Goal: Information Seeking & Learning: Learn about a topic

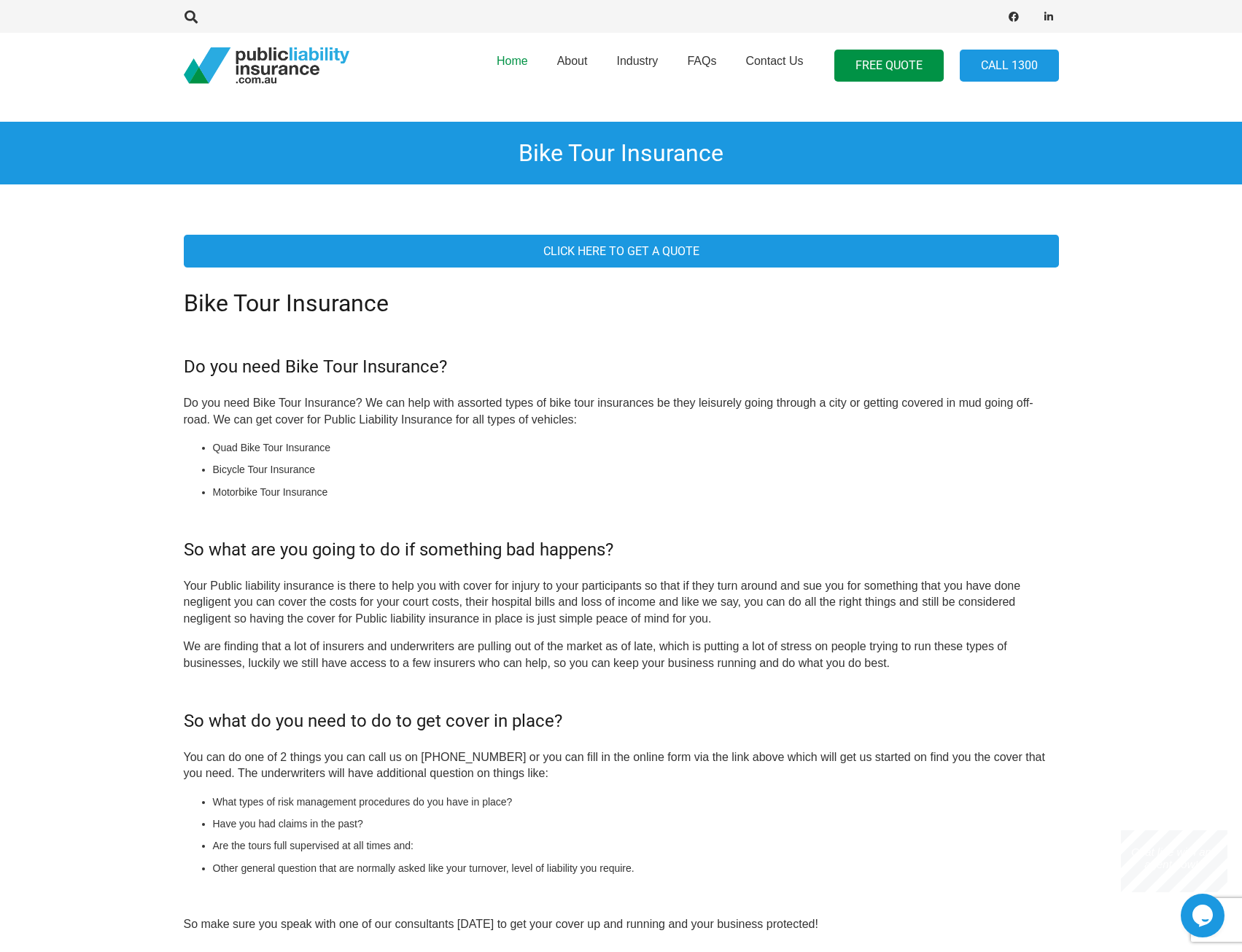
click at [526, 62] on span "Home" at bounding box center [513, 61] width 31 height 12
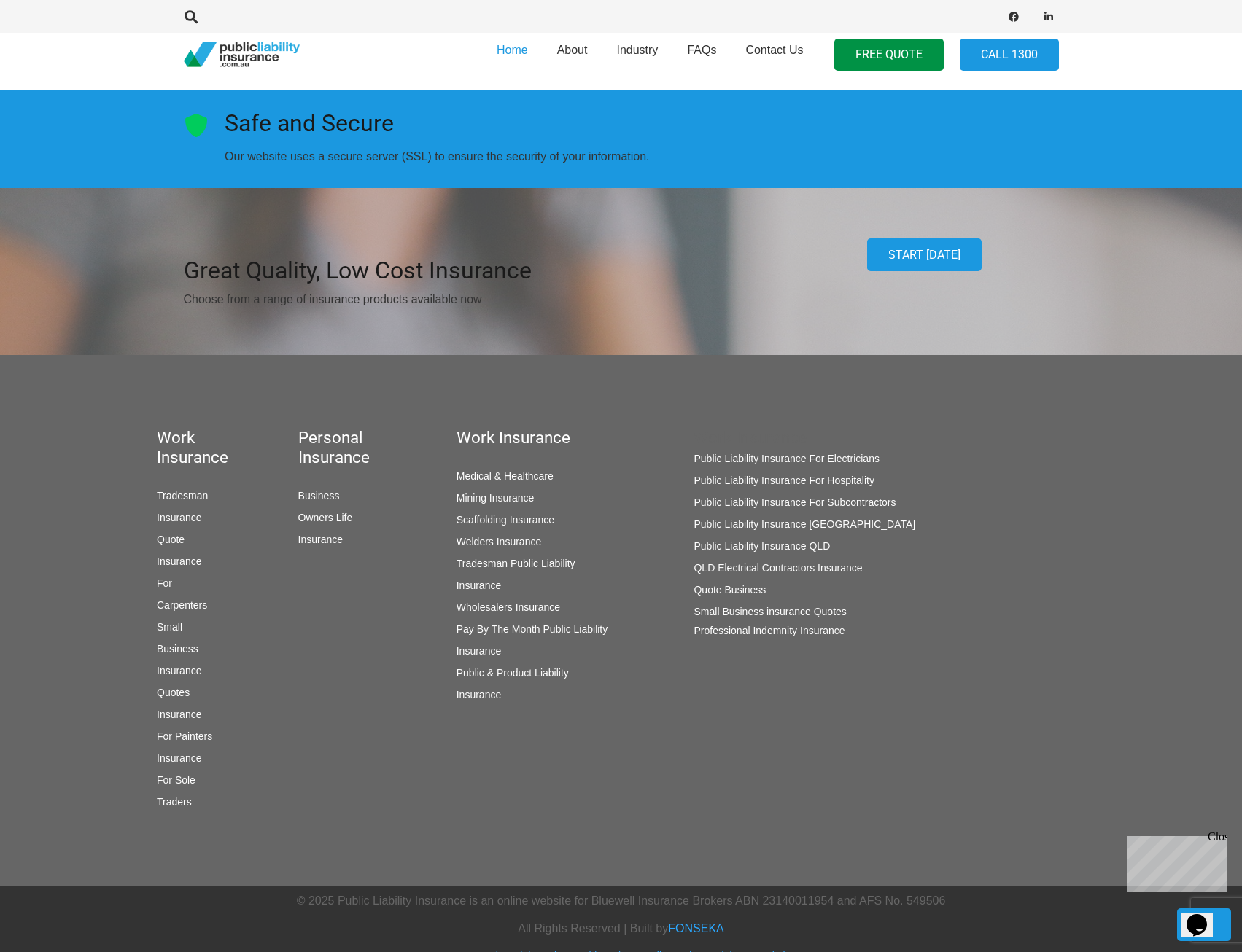
scroll to position [2118, 0]
